Goal: Contribute content: Add original content to the website for others to see

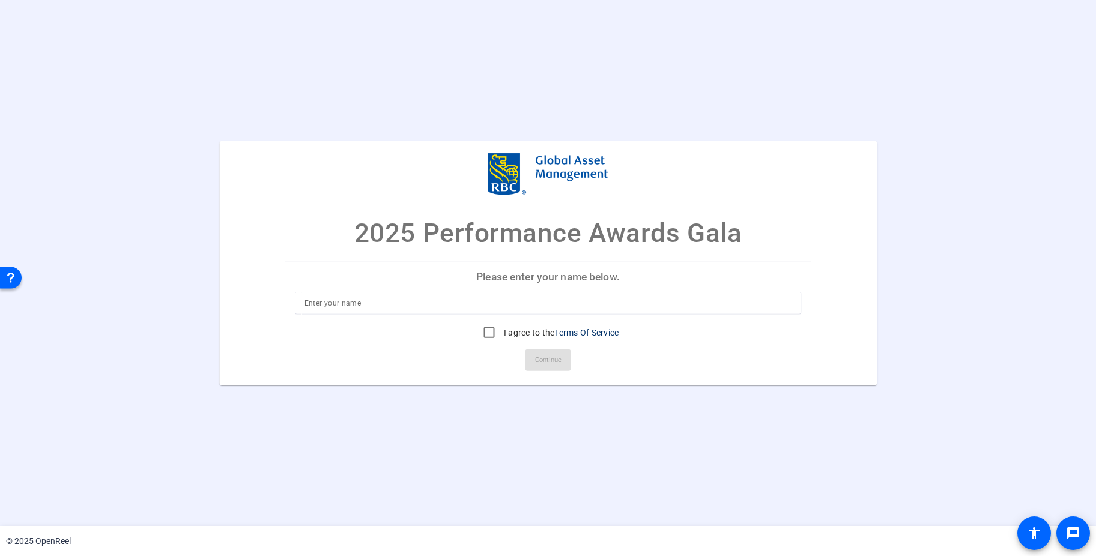
click at [568, 323] on div "I agree to the Terms Of Service" at bounding box center [548, 332] width 142 height 24
click at [569, 307] on input at bounding box center [548, 302] width 488 height 14
type input "CHarlotte test"
click at [482, 330] on input "I agree to the Terms Of Service" at bounding box center [489, 332] width 24 height 24
checkbox input "true"
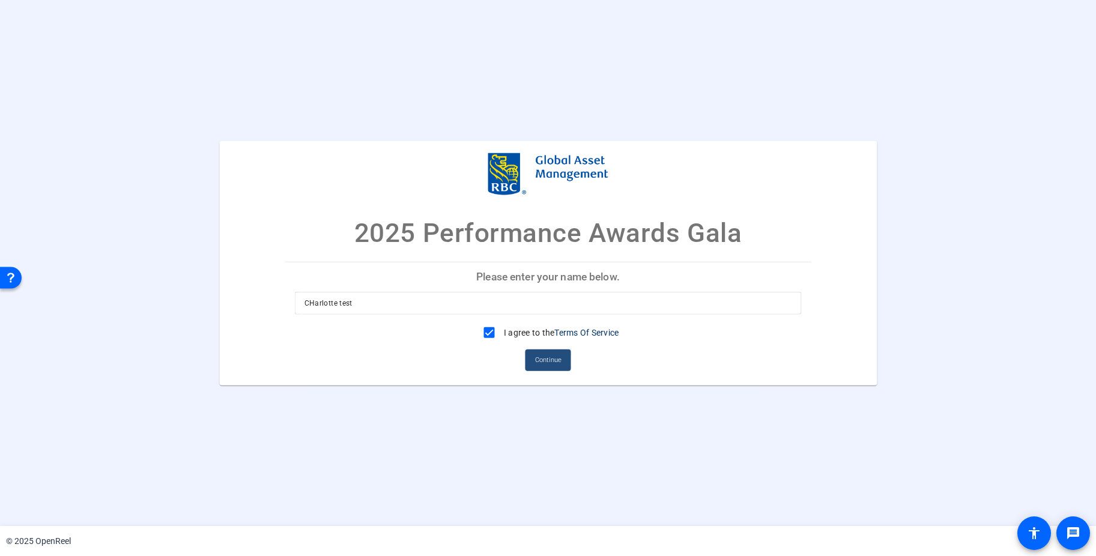
click at [543, 368] on span "Continue" at bounding box center [548, 360] width 26 height 18
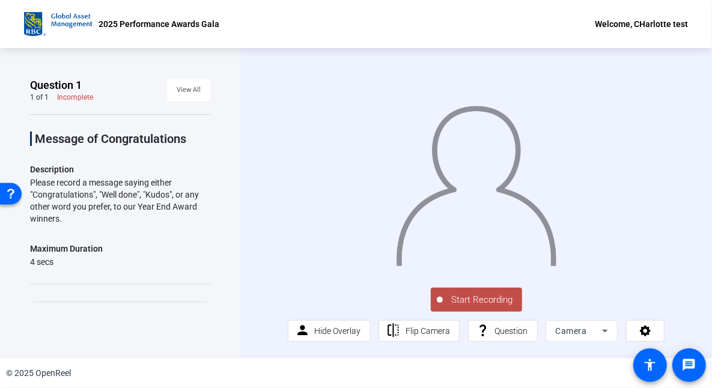
click at [488, 298] on span "Start Recording" at bounding box center [482, 300] width 79 height 14
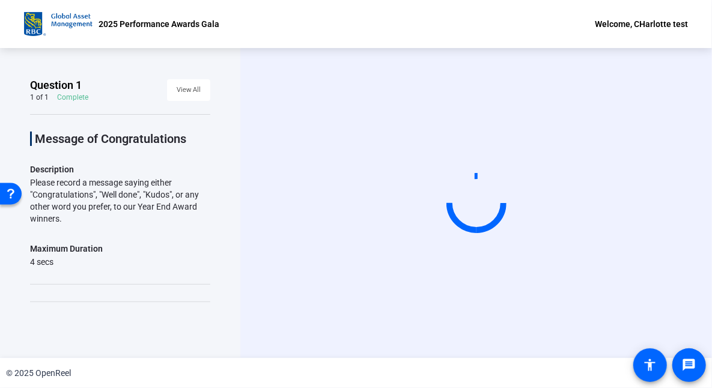
click at [387, 254] on video at bounding box center [476, 203] width 180 height 101
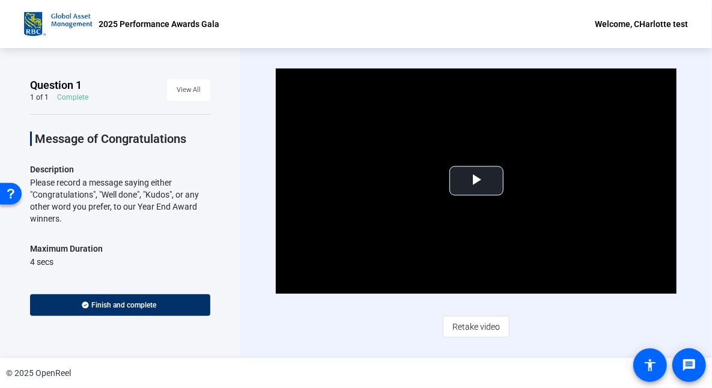
click at [694, 178] on div "Video Player is loading. Play Video Play Mute Current Time 0:00 / Duration 0:04…" at bounding box center [475, 203] width 471 height 310
